Goal: Task Accomplishment & Management: Manage account settings

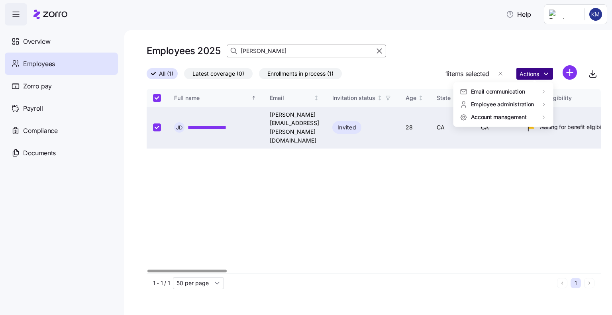
click at [526, 77] on html "**********" at bounding box center [306, 155] width 612 height 310
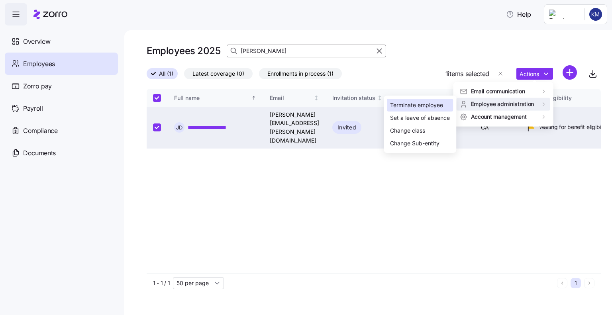
click at [421, 107] on div "Terminate employee" at bounding box center [416, 105] width 53 height 9
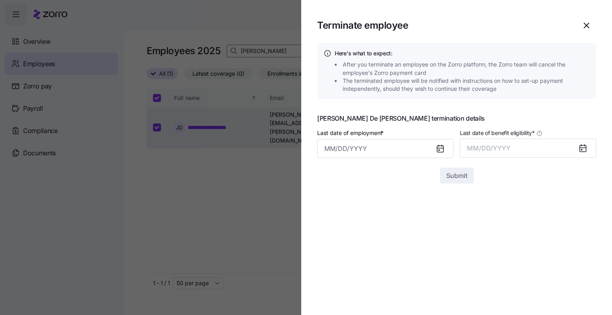
click at [437, 148] on icon at bounding box center [440, 148] width 6 height 0
click at [369, 154] on input "Last date of employment *" at bounding box center [385, 148] width 136 height 19
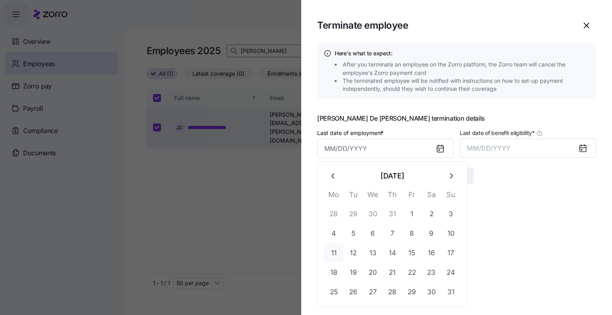
click at [335, 255] on button "11" at bounding box center [333, 253] width 19 height 19
type input "[DATE]"
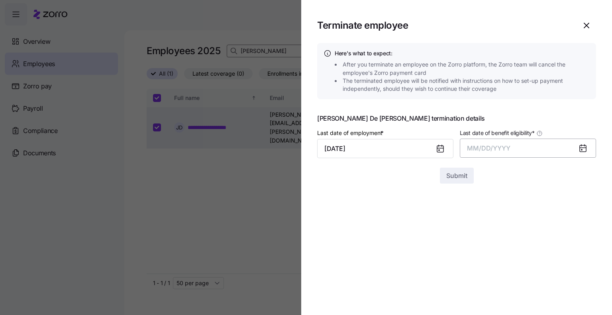
click at [479, 146] on span "MM/DD/YYYY" at bounding box center [488, 148] width 43 height 8
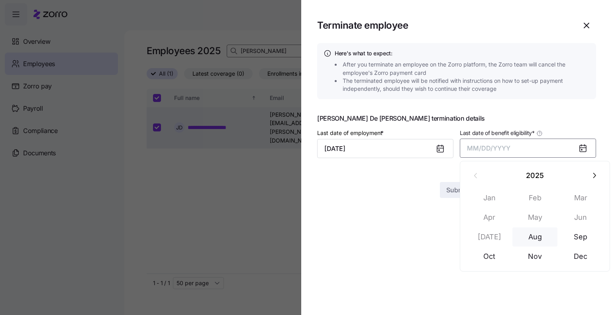
click at [531, 237] on button "Aug" at bounding box center [535, 237] width 45 height 19
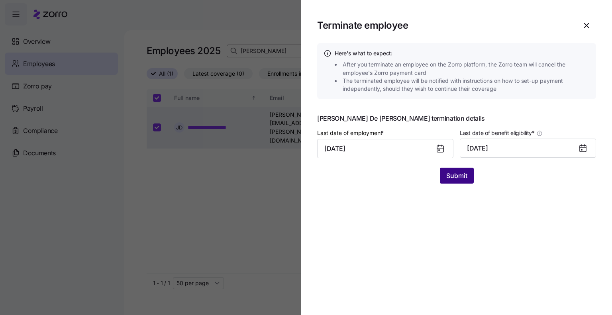
click at [470, 177] on button "Submit" at bounding box center [457, 176] width 34 height 16
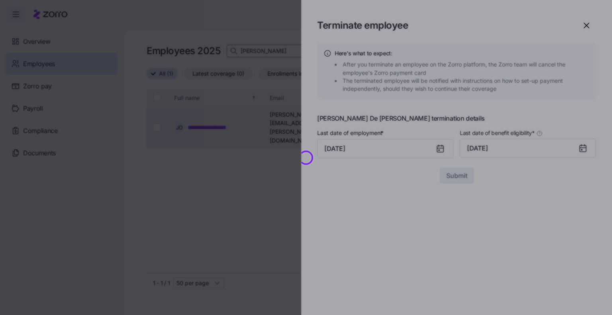
checkbox input "false"
